Goal: Transaction & Acquisition: Register for event/course

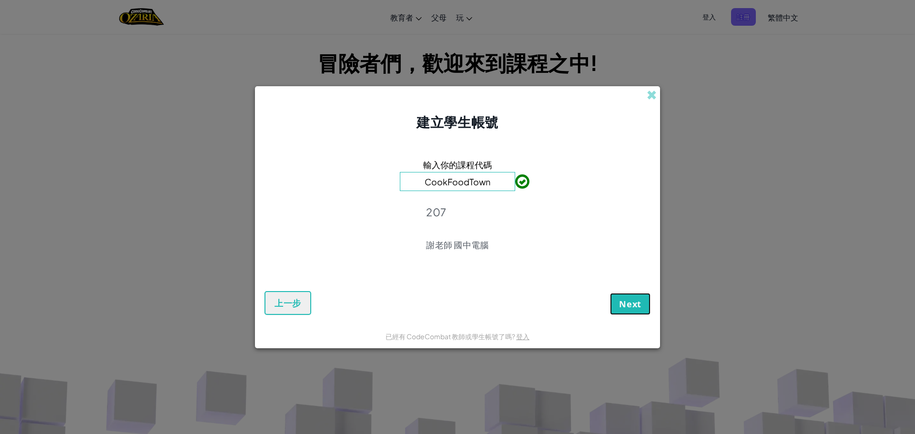
click at [636, 300] on span "Next" at bounding box center [630, 303] width 22 height 11
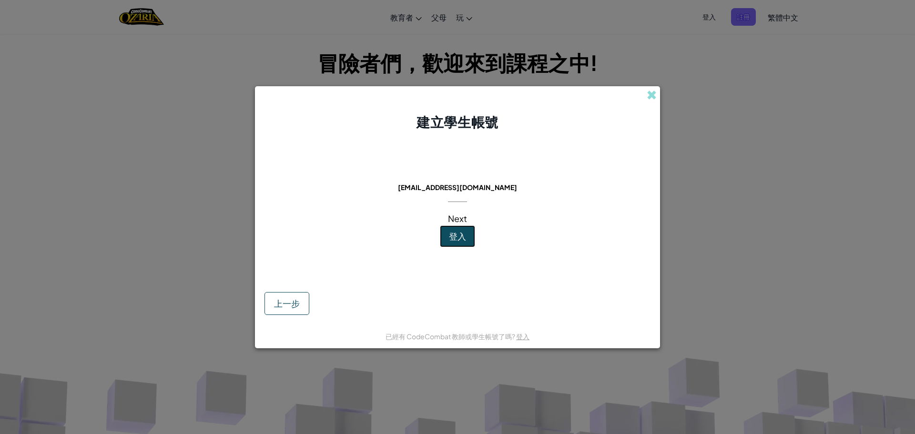
click at [462, 240] on span "登入" at bounding box center [457, 236] width 17 height 11
